Goal: Information Seeking & Learning: Learn about a topic

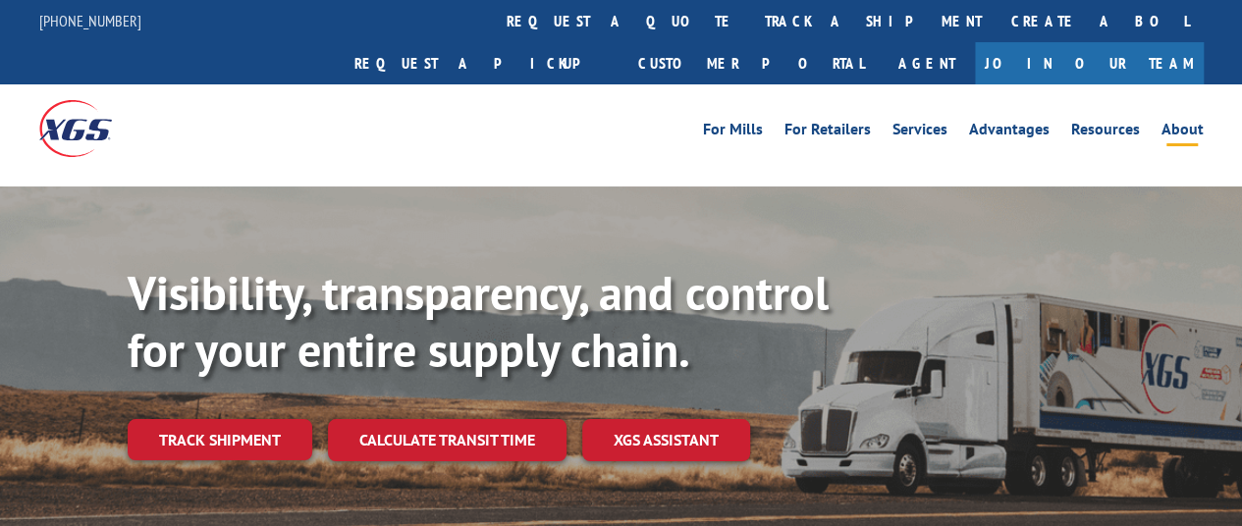
click at [1168, 122] on link "About" at bounding box center [1182, 133] width 42 height 22
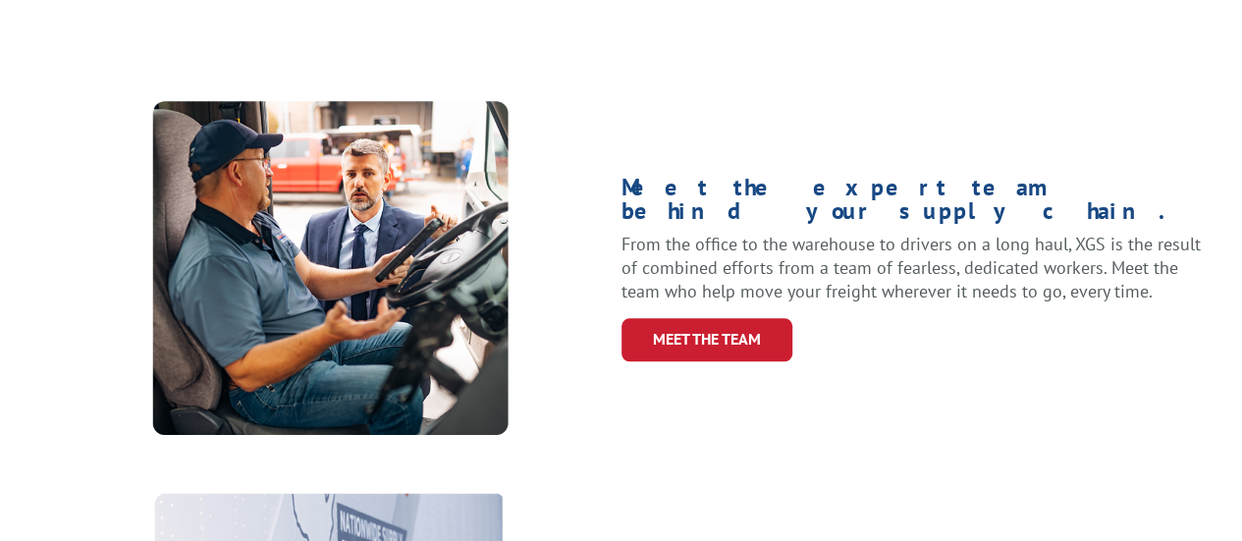
scroll to position [785, 0]
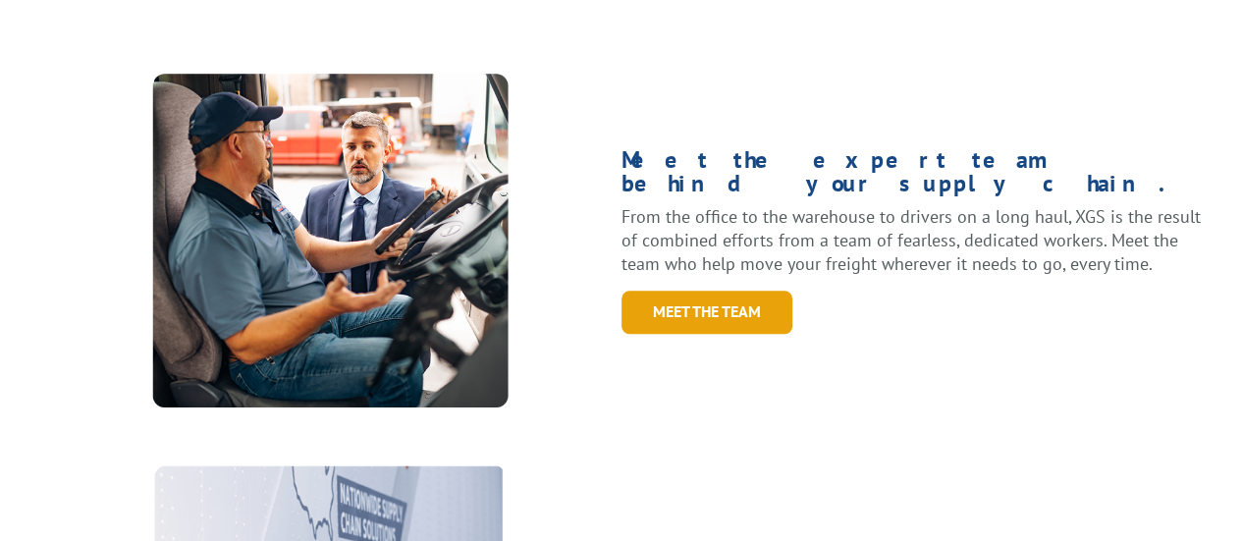
click at [703, 291] on link "Meet the Team" at bounding box center [706, 312] width 171 height 42
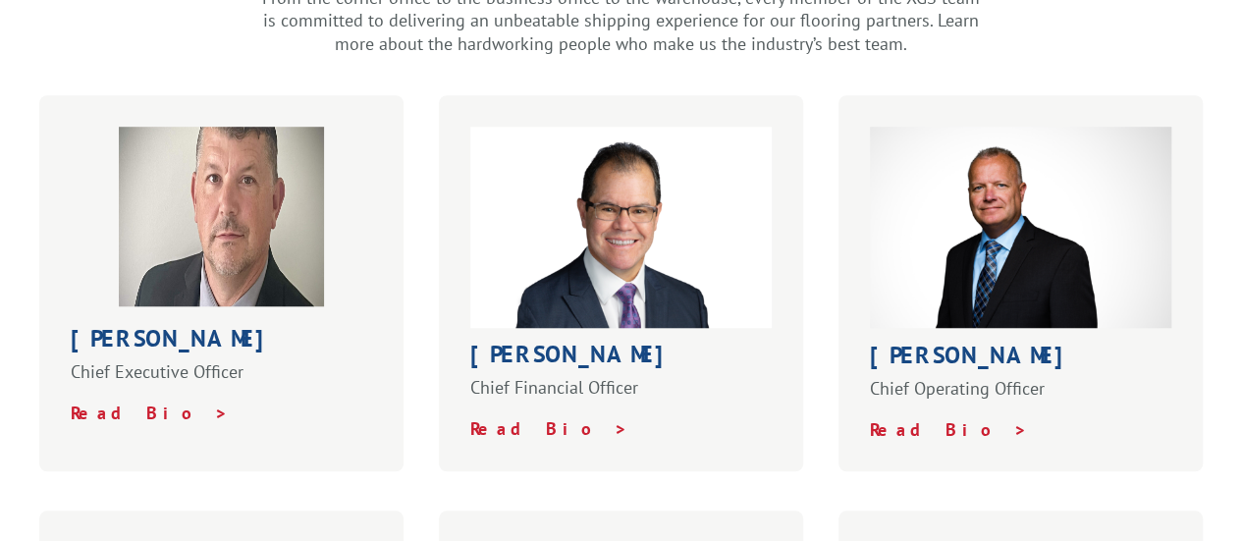
scroll to position [687, 0]
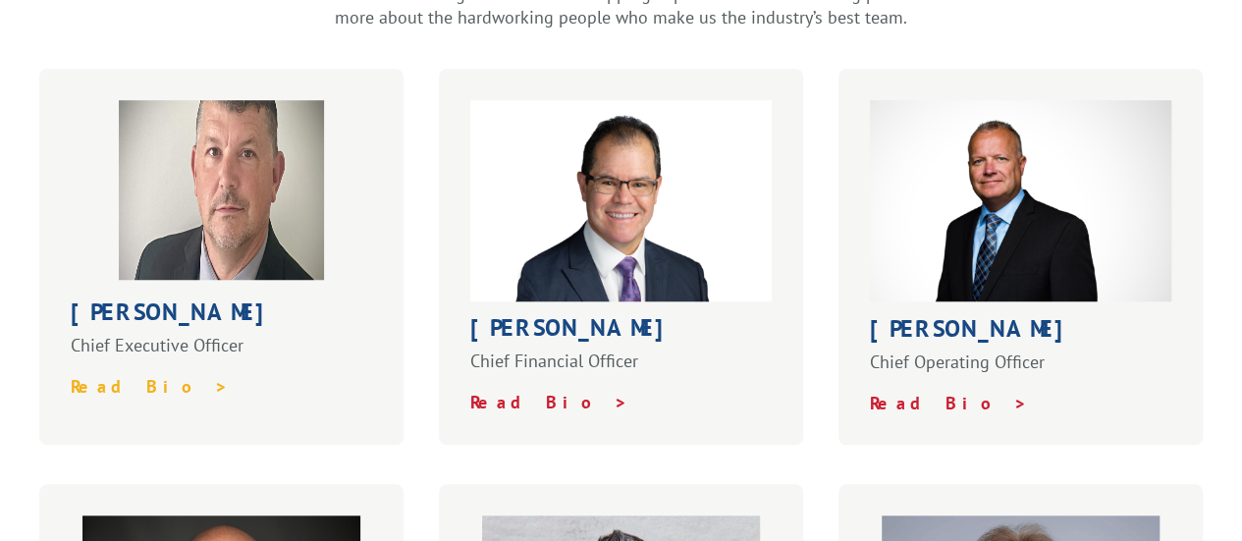
click at [104, 375] on strong "Read Bio >" at bounding box center [150, 386] width 158 height 23
click at [513, 391] on strong "Read Bio >" at bounding box center [549, 402] width 158 height 23
click at [884, 392] on strong "Read Bio >" at bounding box center [949, 403] width 158 height 23
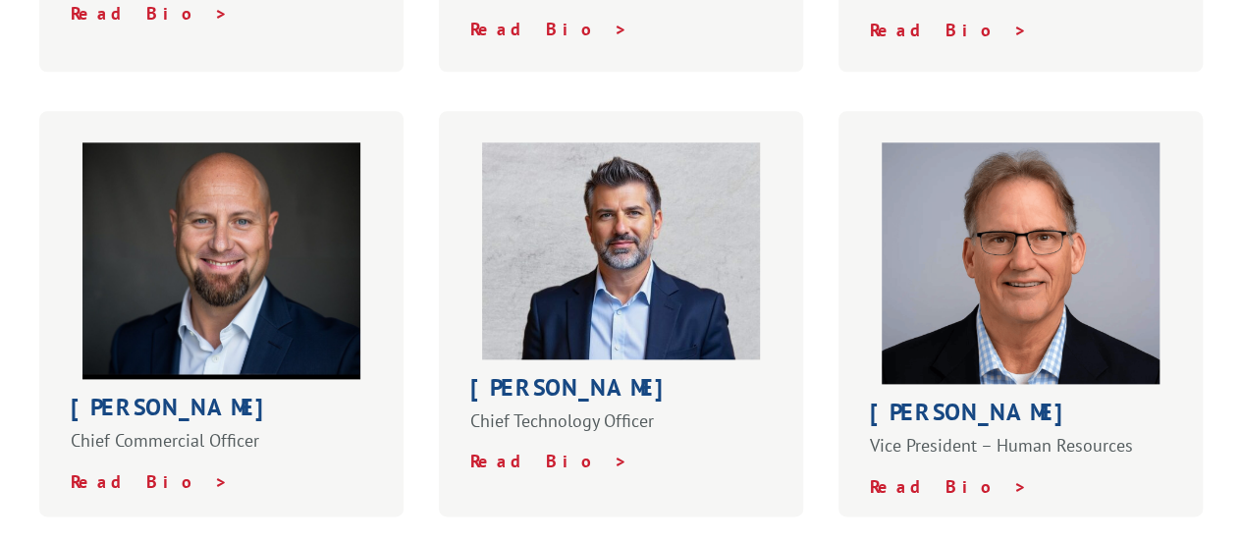
scroll to position [1080, 0]
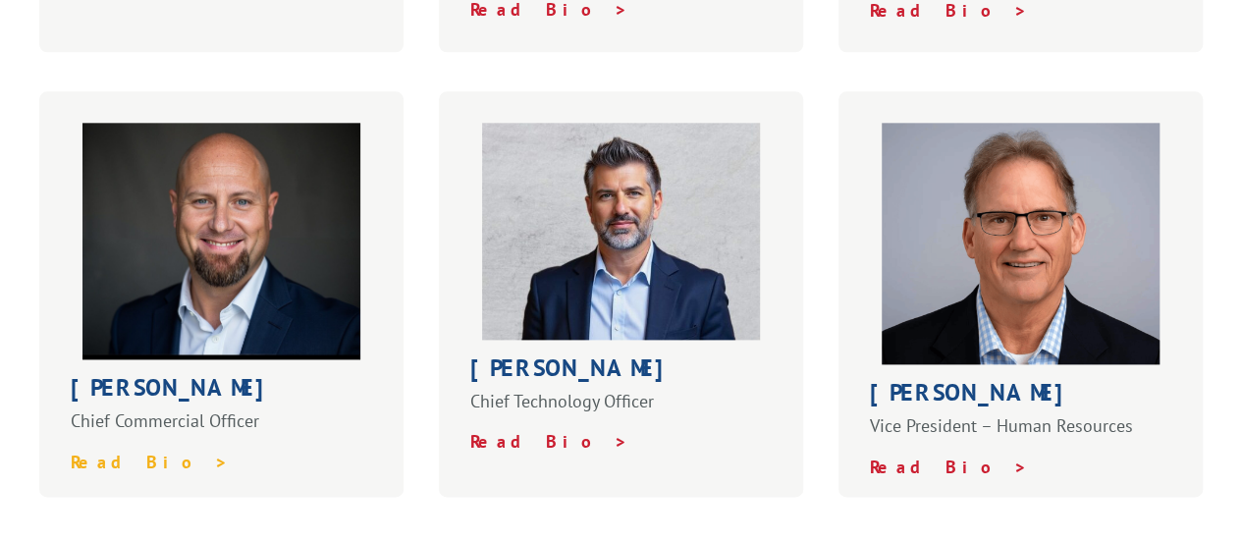
click at [126, 451] on strong "Read Bio >" at bounding box center [150, 462] width 158 height 23
click at [499, 430] on strong "Read Bio >" at bounding box center [549, 441] width 158 height 23
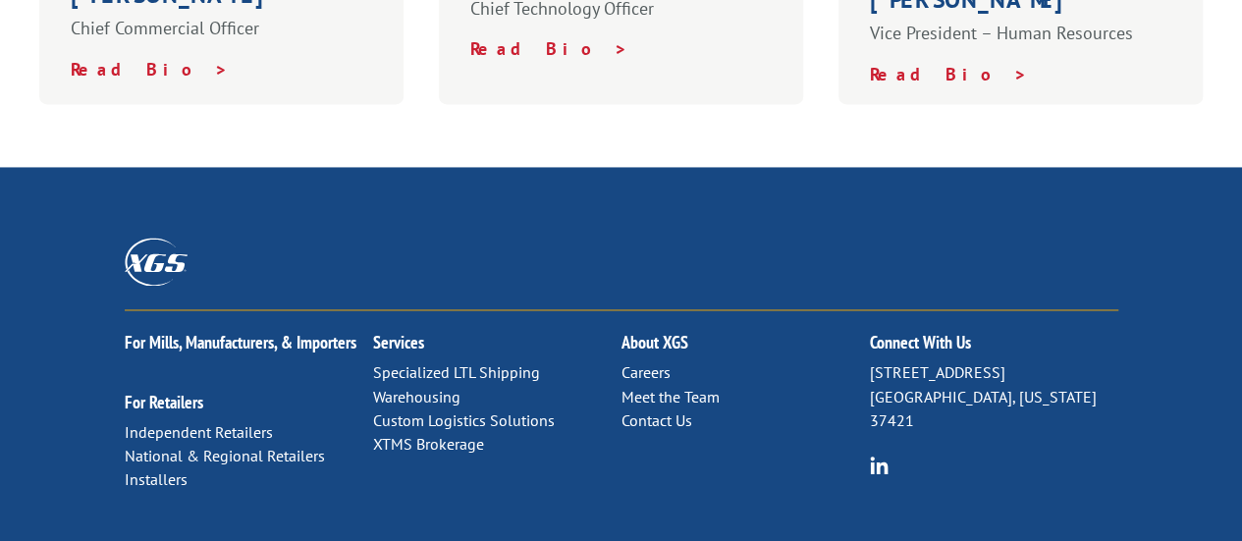
scroll to position [1726, 0]
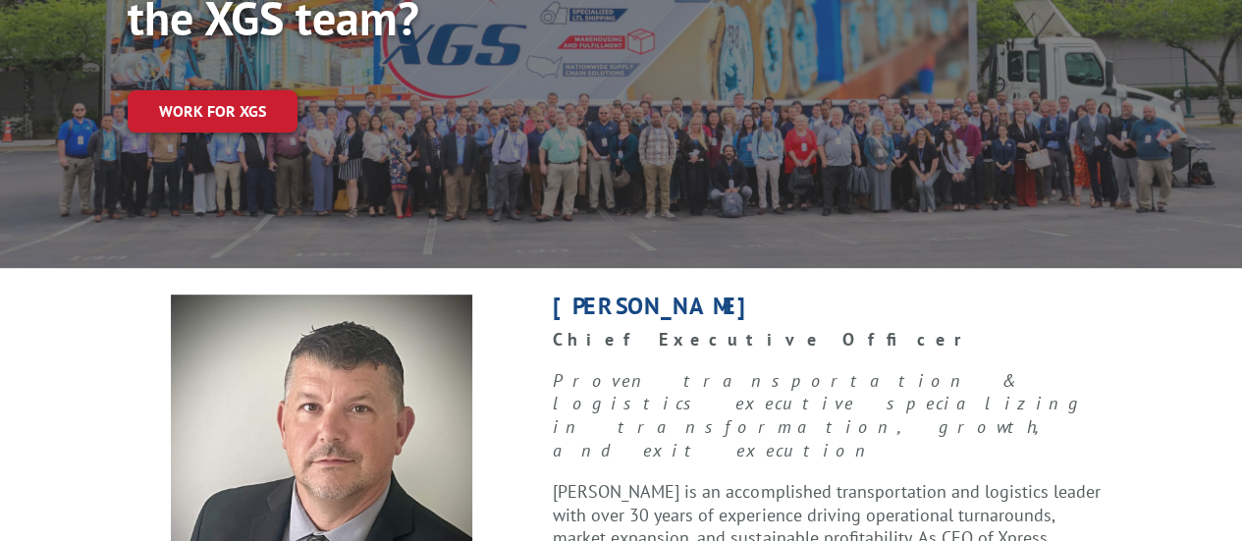
scroll to position [294, 0]
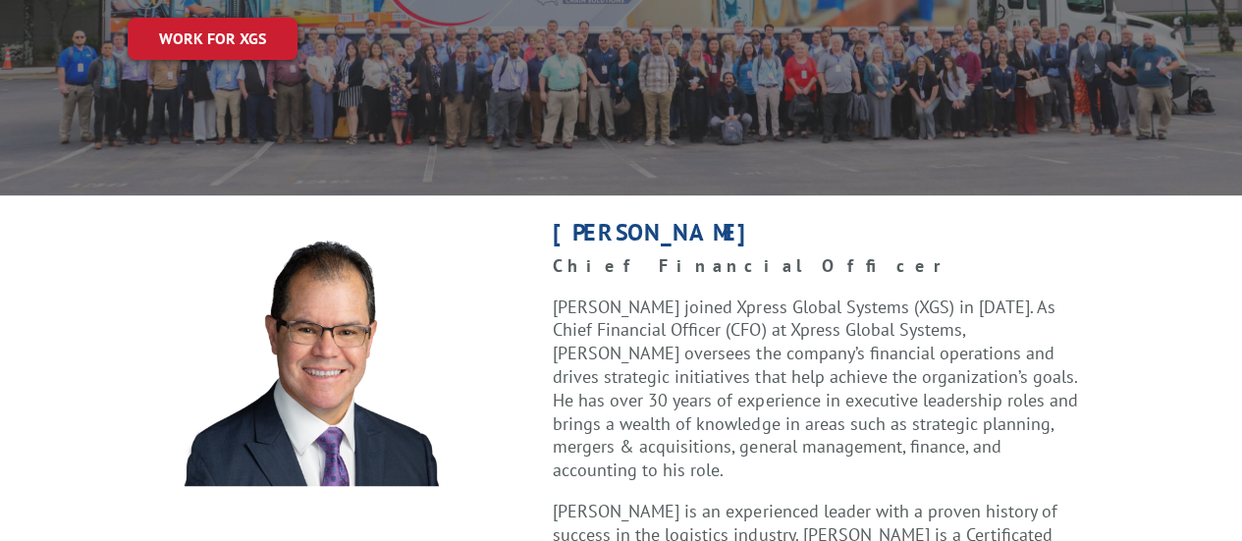
scroll to position [294, 0]
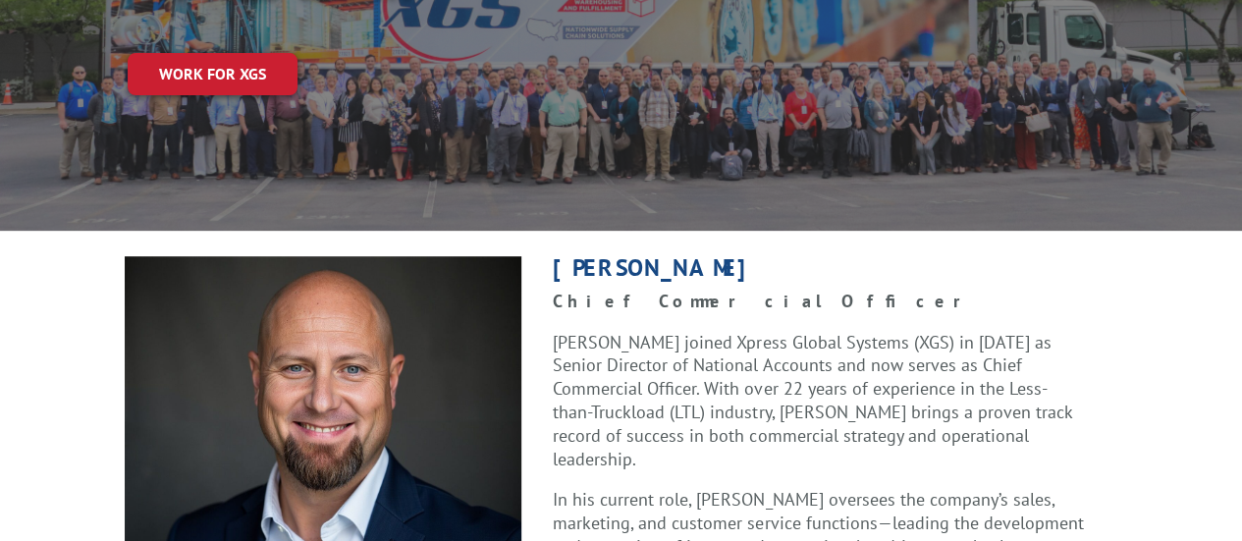
scroll to position [196, 0]
